Goal: Book appointment/travel/reservation

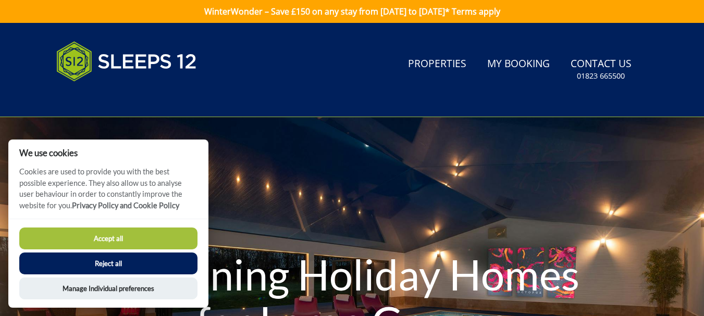
click at [102, 245] on button "Accept all" at bounding box center [108, 239] width 178 height 22
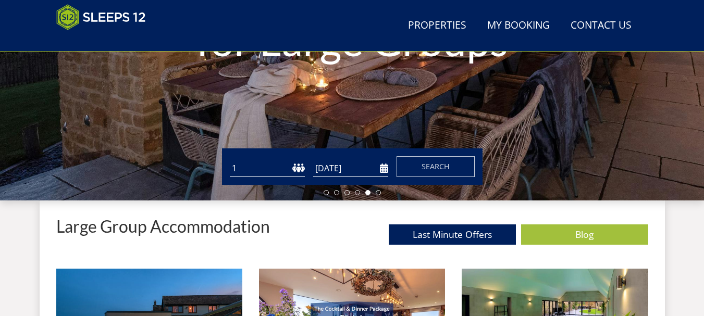
scroll to position [251, 0]
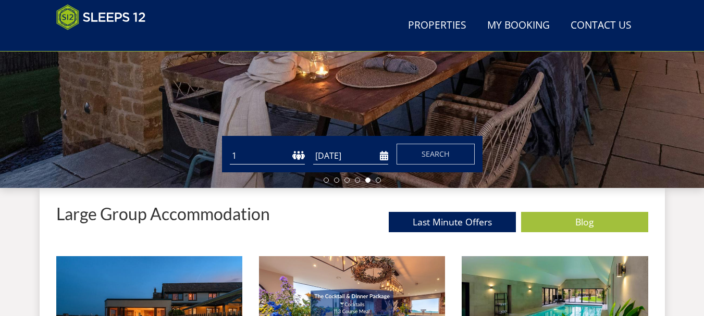
click at [268, 157] on select "1 2 3 4 5 6 7 8 9 10 11 12 13 14 15 16 17 18 19 20 21 22 23 24 25 26 27 28 29 3…" at bounding box center [267, 155] width 75 height 17
select select "17"
click at [230, 147] on select "1 2 3 4 5 6 7 8 9 10 11 12 13 14 15 16 17 18 19 20 21 22 23 24 25 26 27 28 29 3…" at bounding box center [267, 155] width 75 height 17
click at [348, 154] on input "[DATE]" at bounding box center [350, 155] width 75 height 17
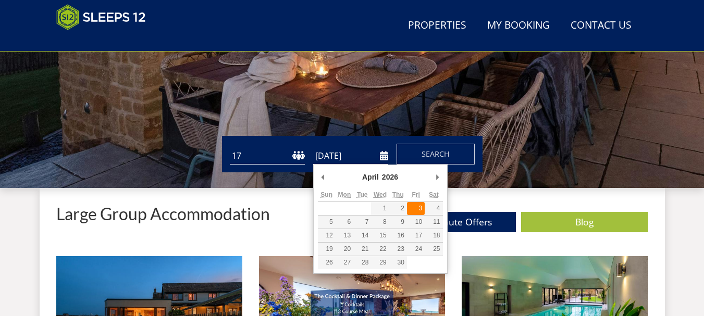
type input "[DATE]"
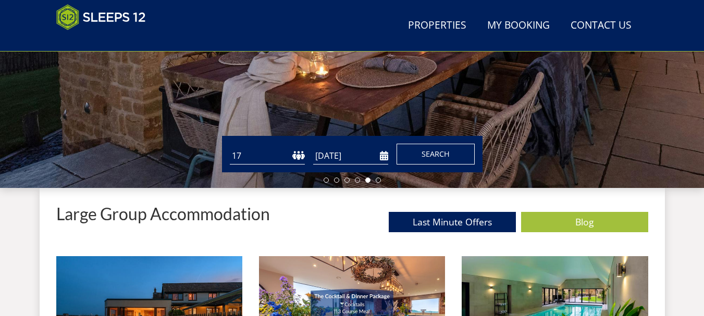
click at [442, 149] on span "Search" at bounding box center [435, 154] width 28 height 10
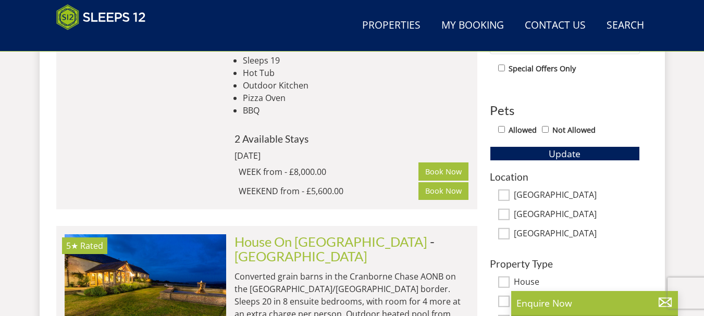
scroll to position [574, 0]
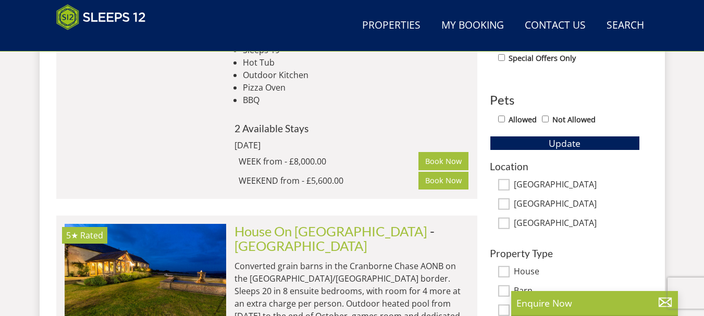
click at [505, 117] on div "Allowed Not Allowed" at bounding box center [569, 120] width 142 height 15
click at [502, 120] on input "Allowed" at bounding box center [501, 119] width 7 height 7
checkbox input "true"
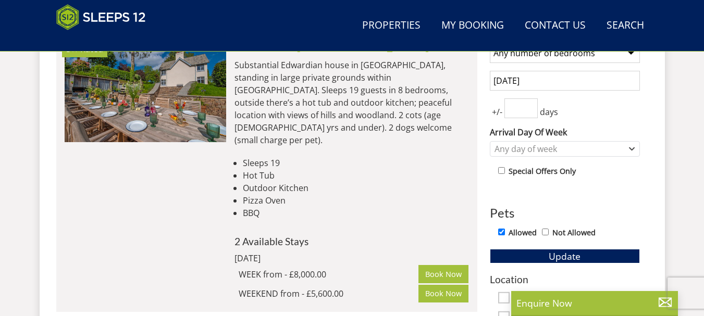
scroll to position [467, 0]
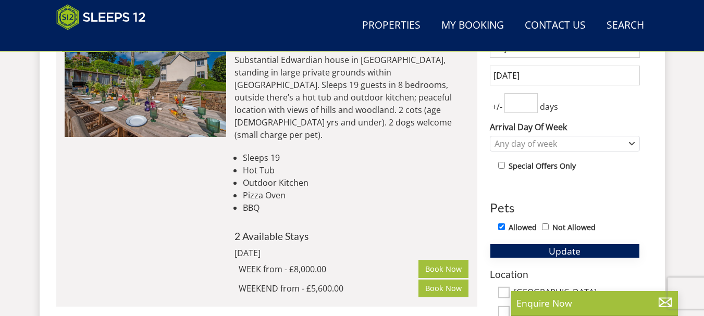
click at [564, 250] on span "Update" at bounding box center [564, 251] width 32 height 12
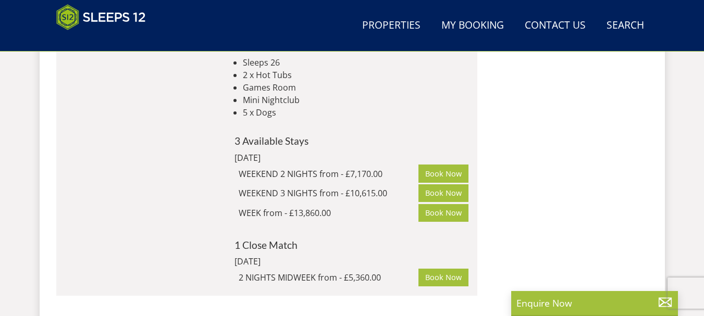
scroll to position [1966, 0]
